Goal: Find specific page/section: Find specific page/section

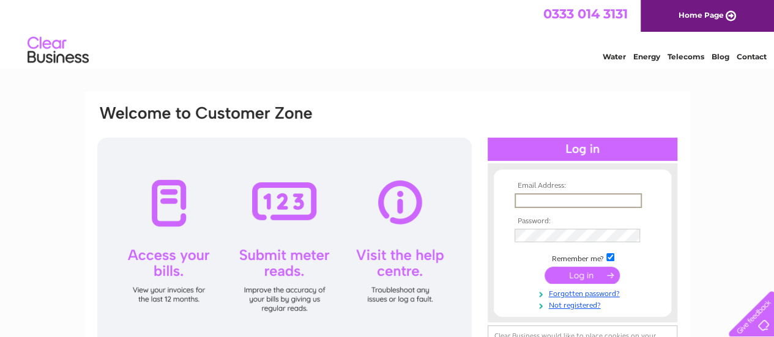
click at [552, 195] on input "text" at bounding box center [577, 200] width 127 height 15
type input "[EMAIL_ADDRESS][DOMAIN_NAME]"
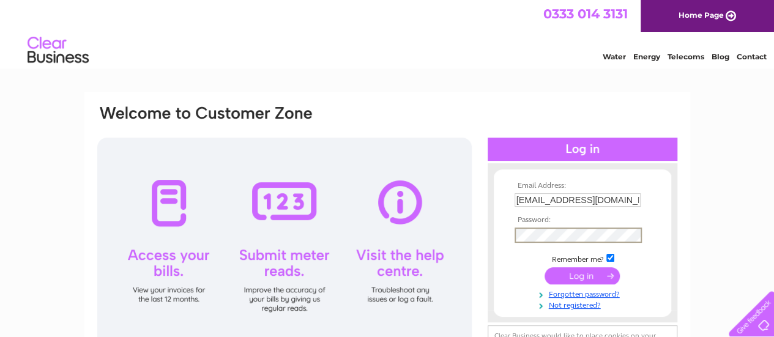
click at [590, 284] on td at bounding box center [582, 275] width 142 height 23
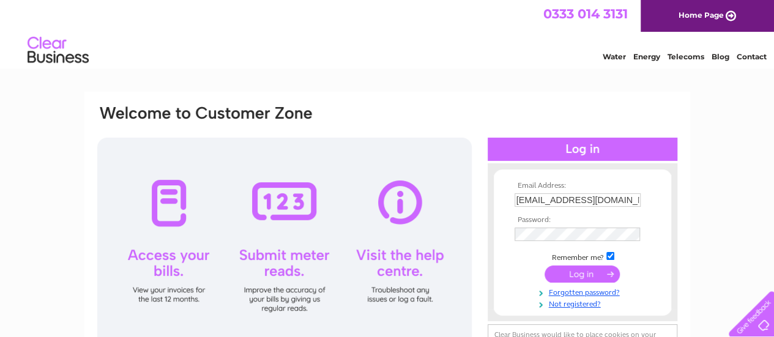
click at [584, 272] on input "submit" at bounding box center [581, 274] width 75 height 17
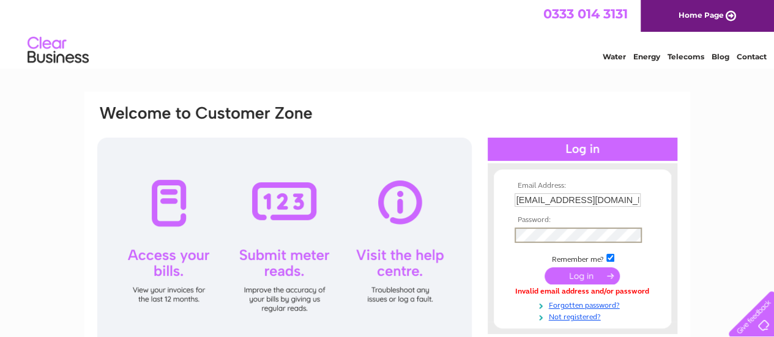
click at [570, 277] on input "submit" at bounding box center [581, 275] width 75 height 17
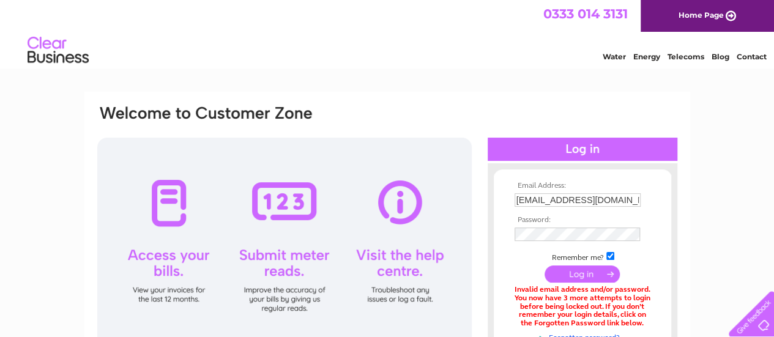
click at [578, 280] on input "submit" at bounding box center [581, 274] width 75 height 17
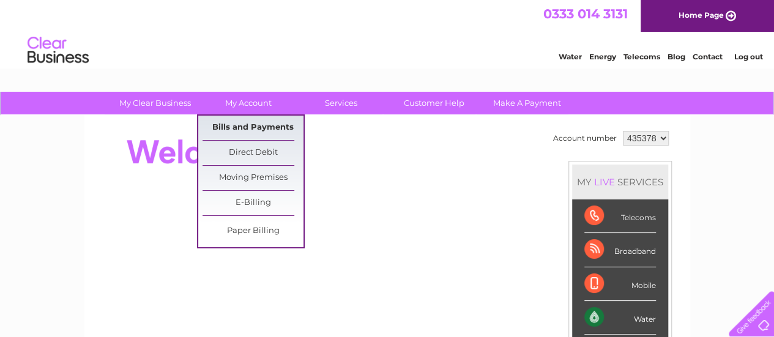
click at [258, 126] on link "Bills and Payments" at bounding box center [252, 128] width 101 height 24
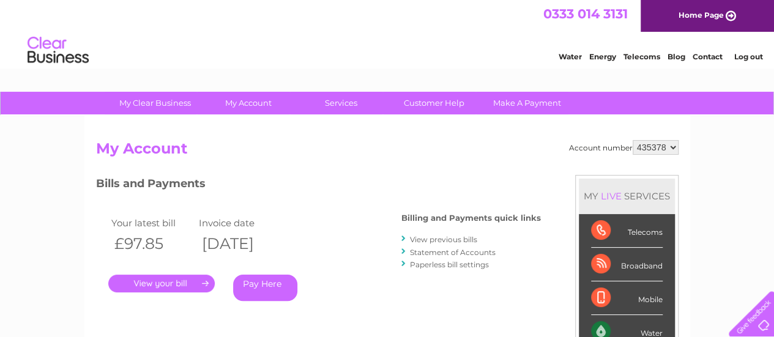
click at [164, 285] on link "." at bounding box center [161, 284] width 106 height 18
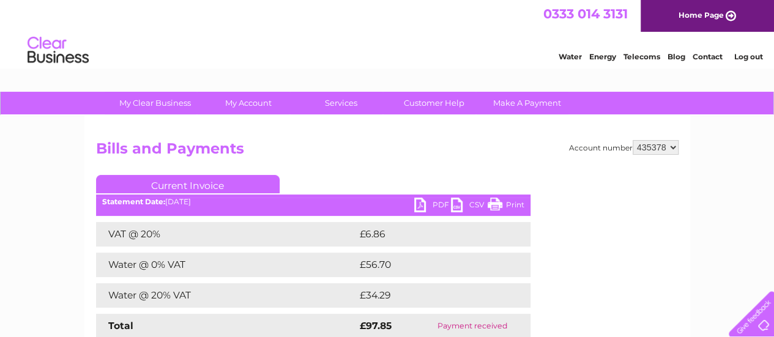
click at [510, 204] on link "Print" at bounding box center [506, 207] width 37 height 18
